Goal: Task Accomplishment & Management: Manage account settings

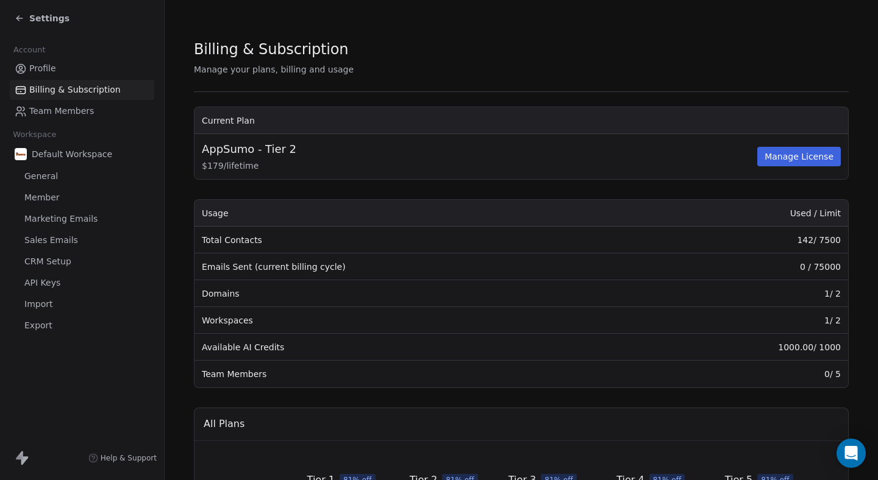
scroll to position [257, 0]
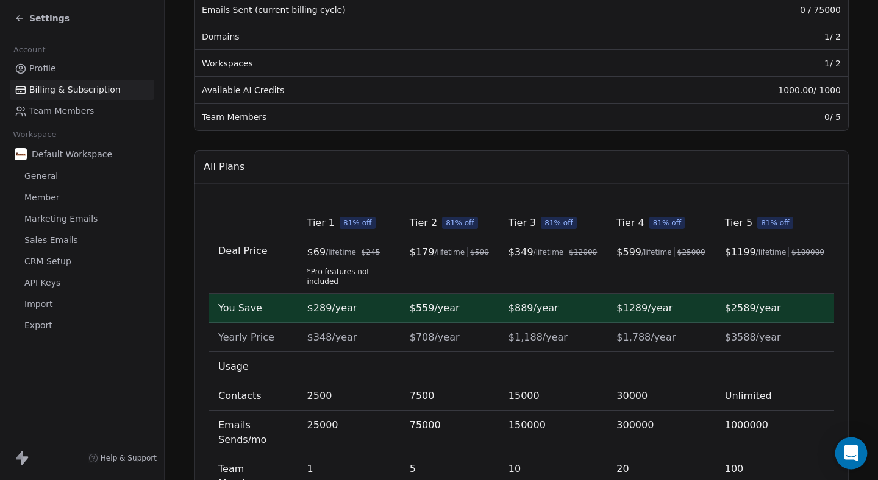
click at [848, 446] on div "Open Intercom Messenger" at bounding box center [851, 454] width 32 height 32
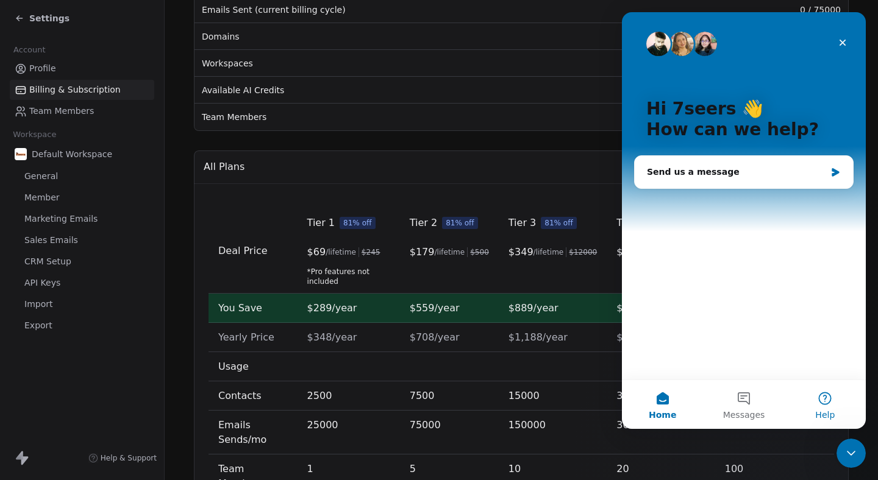
scroll to position [0, 0]
click at [543, 135] on div "Billing & Subscription Manage your plans, billing and usage Current Plan AppSum…" at bounding box center [521, 196] width 655 height 829
click at [533, 196] on div "Deal Price Tier 1 81% off $ 69 /lifetime $ 245 *Pro features not included Tier …" at bounding box center [521, 397] width 655 height 427
click at [838, 43] on icon "Close" at bounding box center [843, 43] width 10 height 10
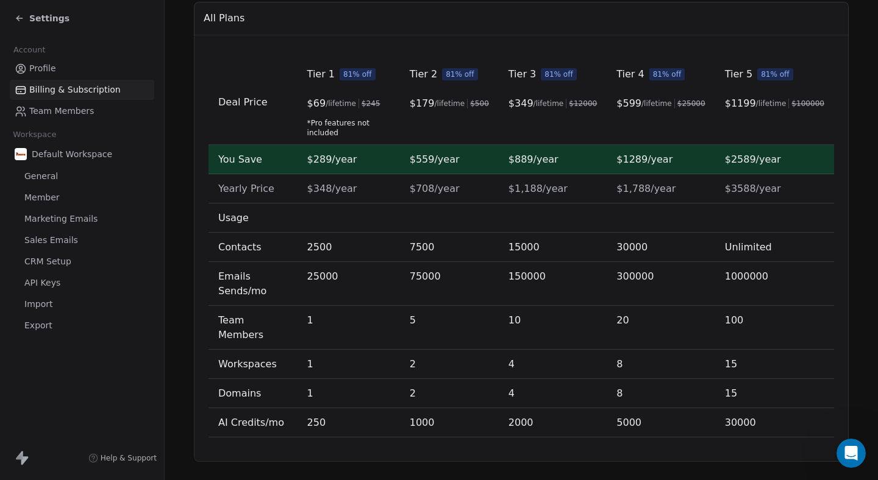
scroll to position [407, 0]
click at [435, 416] on span "1000" at bounding box center [422, 422] width 25 height 12
click at [519, 416] on span "2000" at bounding box center [520, 422] width 25 height 12
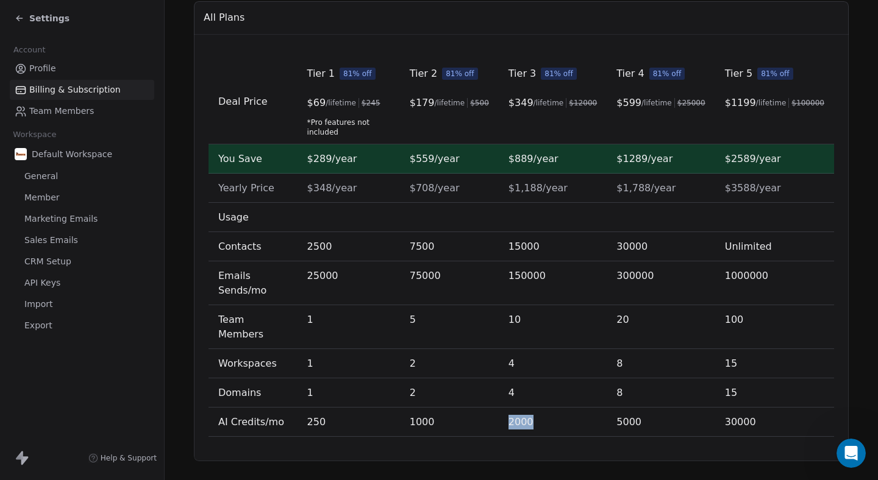
click at [519, 416] on span "2000" at bounding box center [520, 422] width 25 height 12
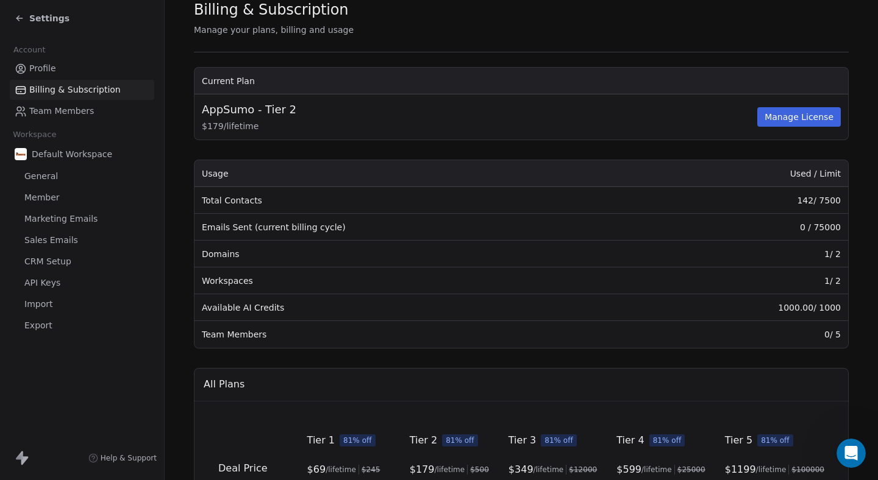
scroll to position [181, 0]
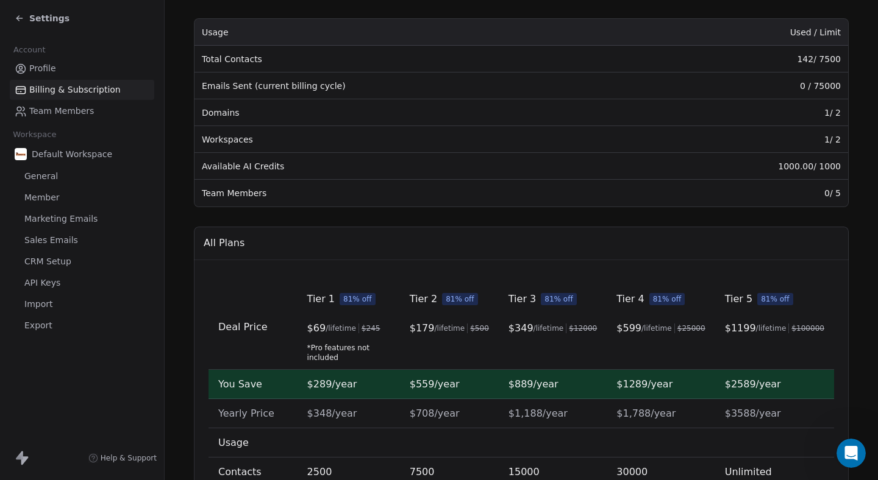
click at [602, 224] on div "Billing & Subscription Manage your plans, billing and usage Current Plan AppSum…" at bounding box center [521, 272] width 655 height 829
click at [581, 221] on div "Billing & Subscription Manage your plans, billing and usage Current Plan AppSum…" at bounding box center [521, 272] width 655 height 829
click at [578, 237] on div "All Plans" at bounding box center [521, 244] width 655 height 34
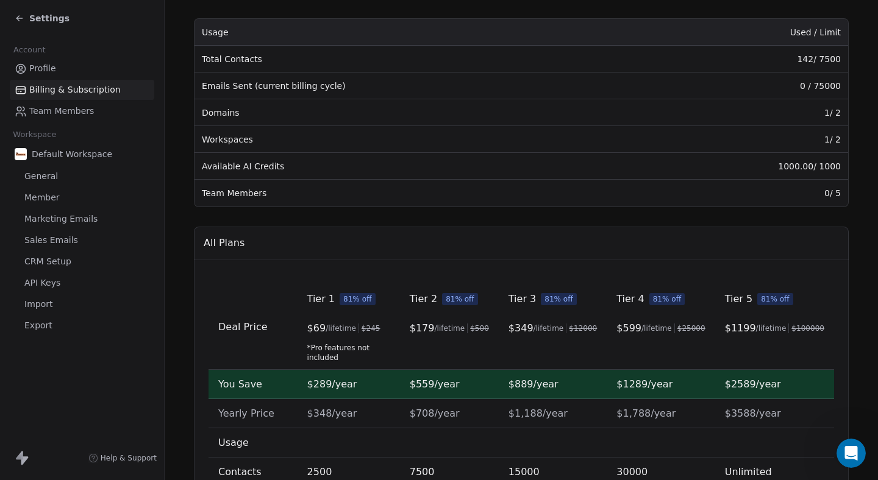
click at [546, 210] on div "Billing & Subscription Manage your plans, billing and usage Current Plan AppSum…" at bounding box center [521, 272] width 655 height 829
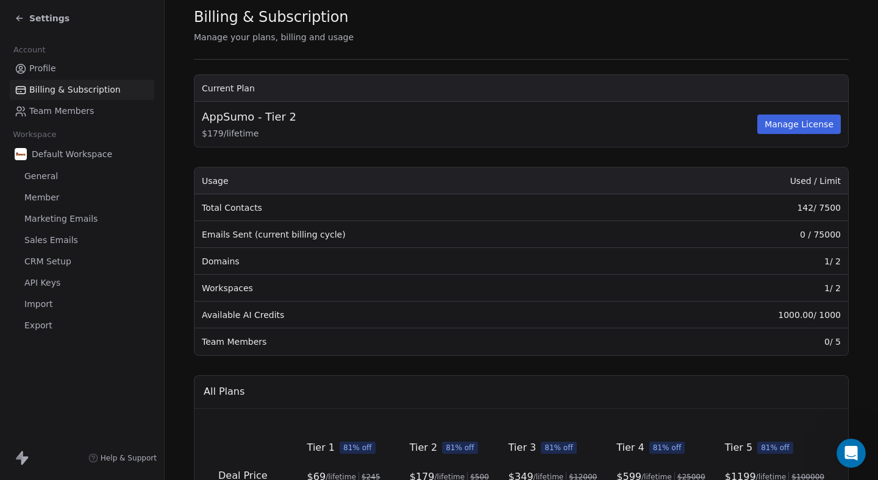
scroll to position [0, 0]
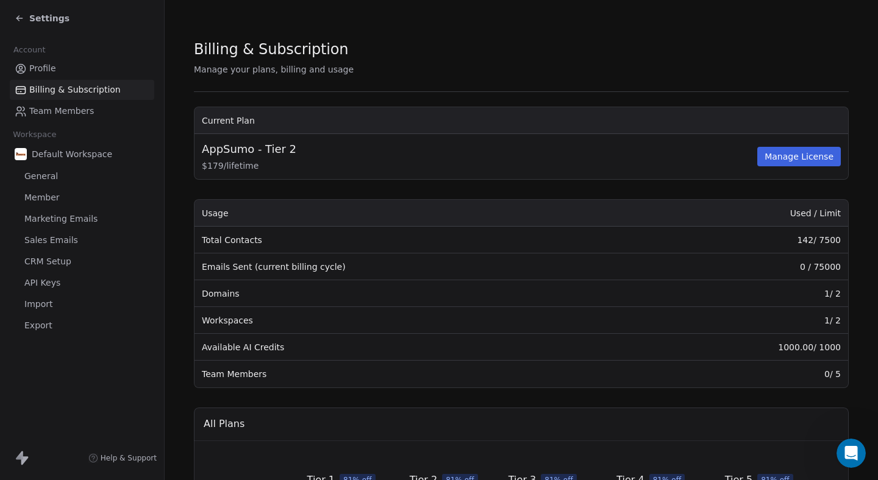
click at [57, 13] on span "Settings" at bounding box center [49, 18] width 40 height 12
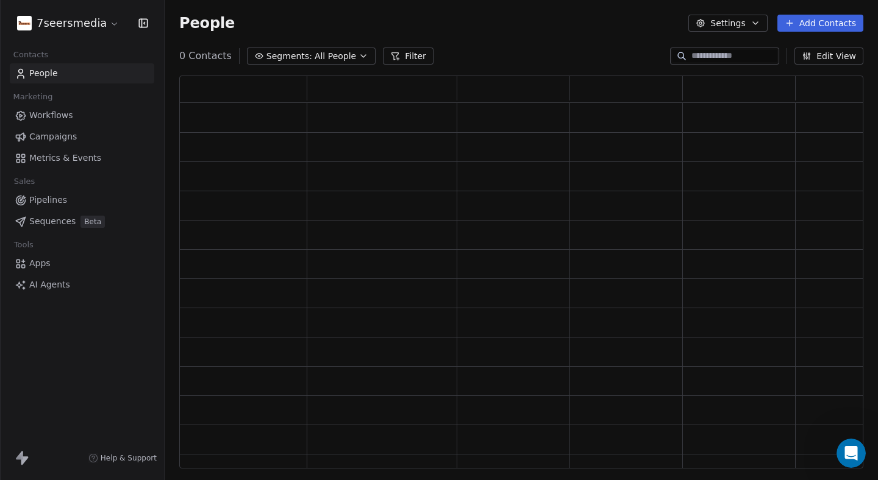
scroll to position [384, 675]
click at [105, 23] on html "7seersmedia Contacts People Marketing Workflows Campaigns Metrics & Events Sale…" at bounding box center [439, 240] width 878 height 480
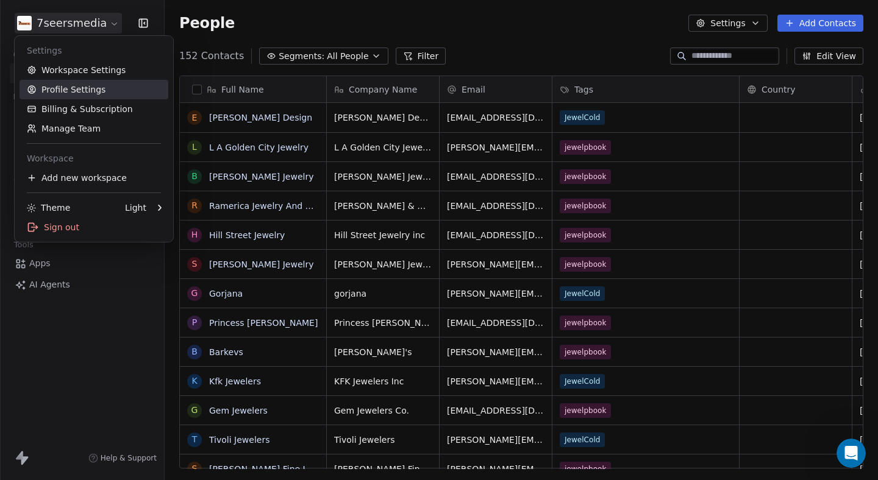
scroll to position [413, 704]
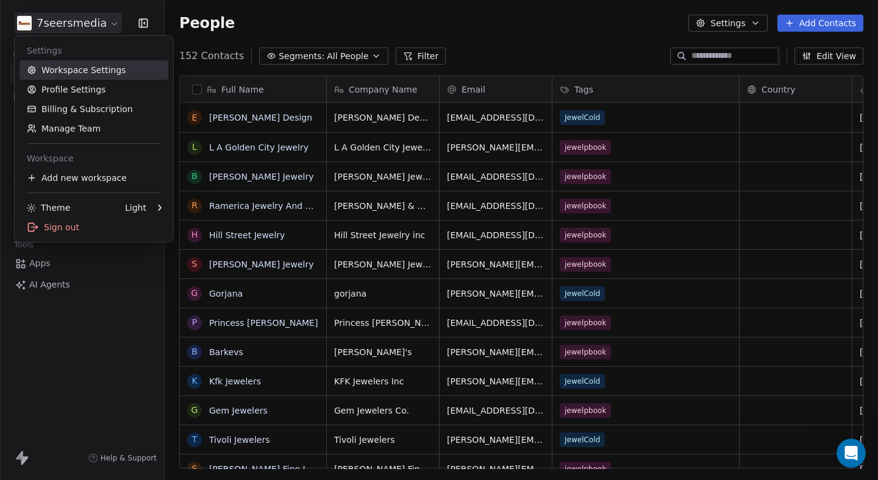
click at [100, 73] on link "Workspace Settings" at bounding box center [94, 70] width 149 height 20
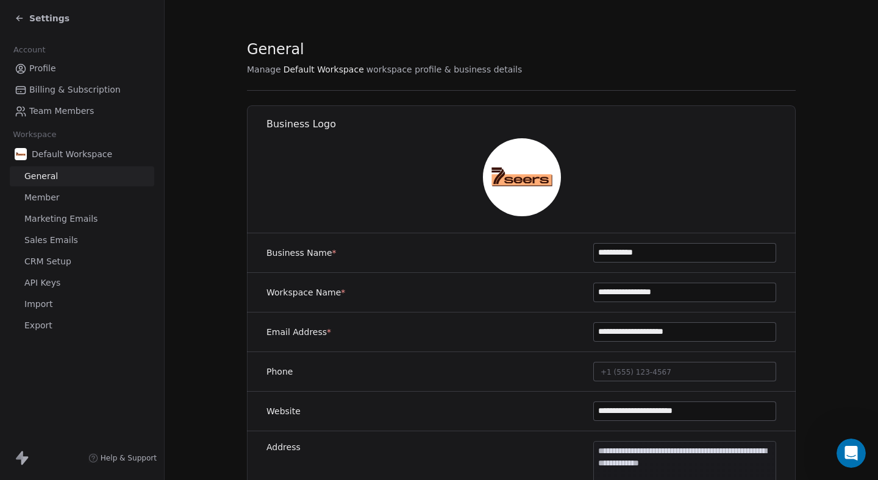
click at [45, 17] on span "Settings" at bounding box center [49, 18] width 40 height 12
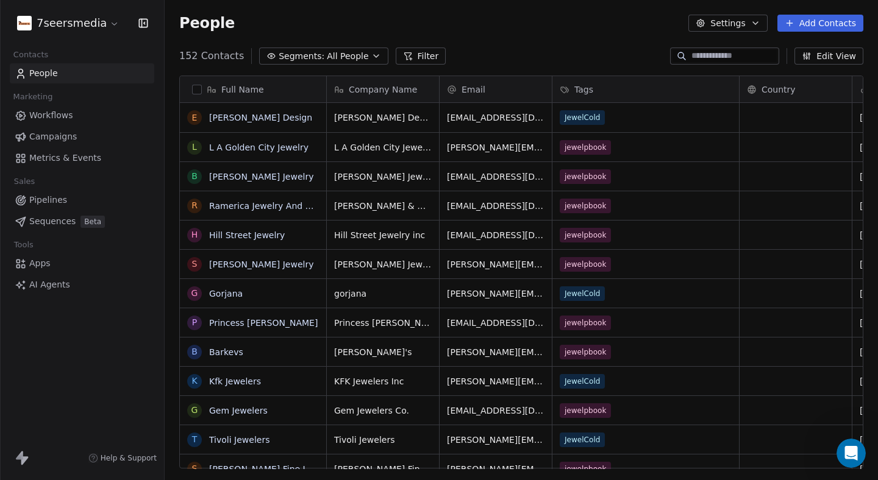
scroll to position [413, 704]
